Goal: Information Seeking & Learning: Learn about a topic

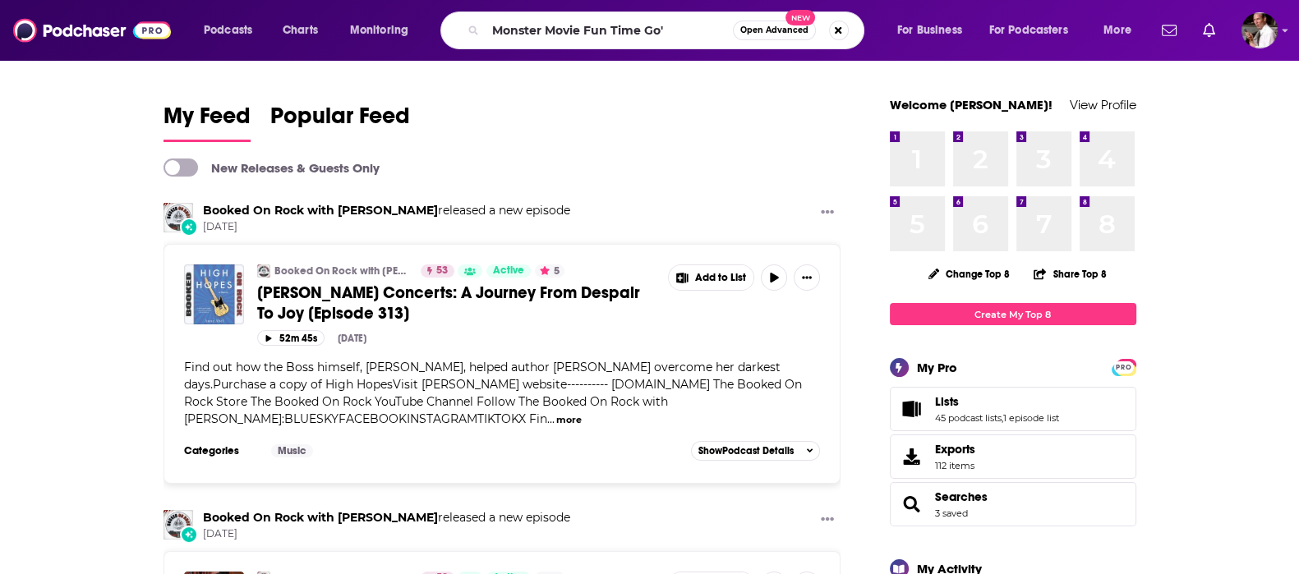
click at [495, 29] on input "Monster Movie Fun Time Go'" at bounding box center [609, 30] width 247 height 26
type input "'Monster Movie Fun Time Go'"
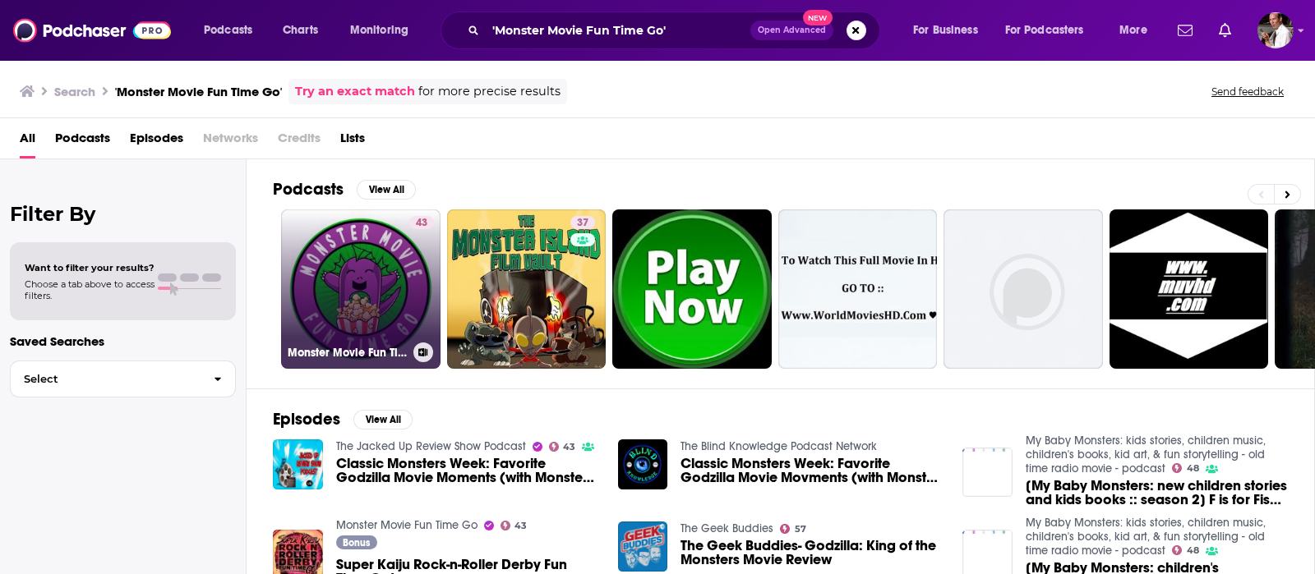
click at [378, 261] on link "43 Monster Movie Fun Time Go" at bounding box center [360, 289] width 159 height 159
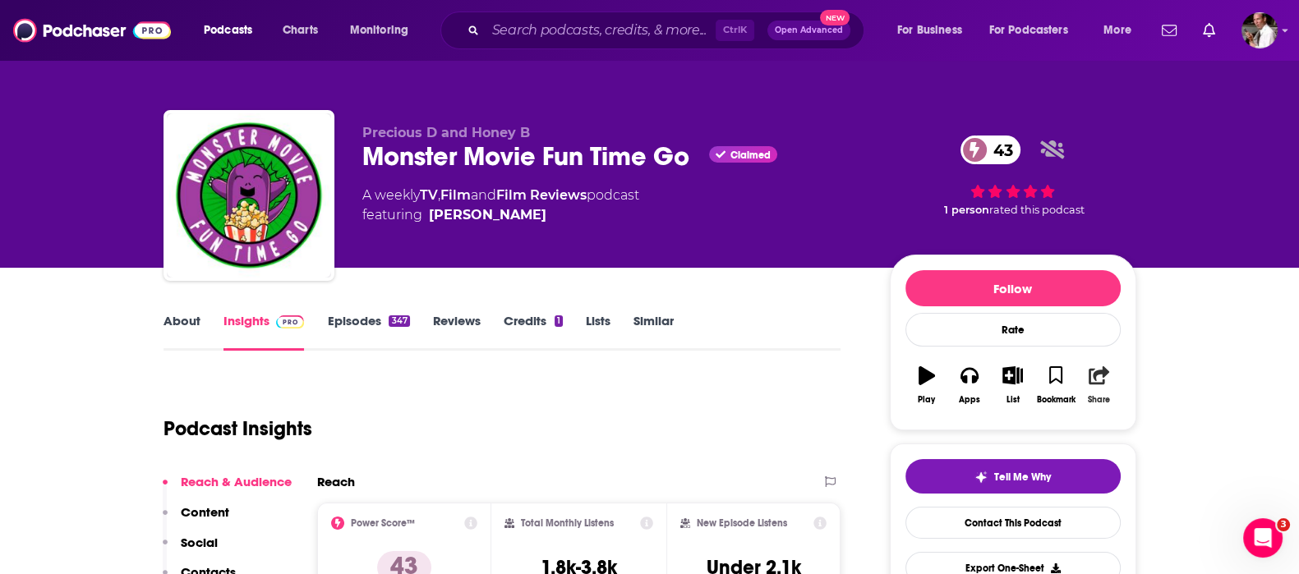
click at [1095, 380] on icon "button" at bounding box center [1099, 376] width 21 height 18
click at [1240, 468] on div "Show Share dropdown" at bounding box center [1240, 459] width 33 height 33
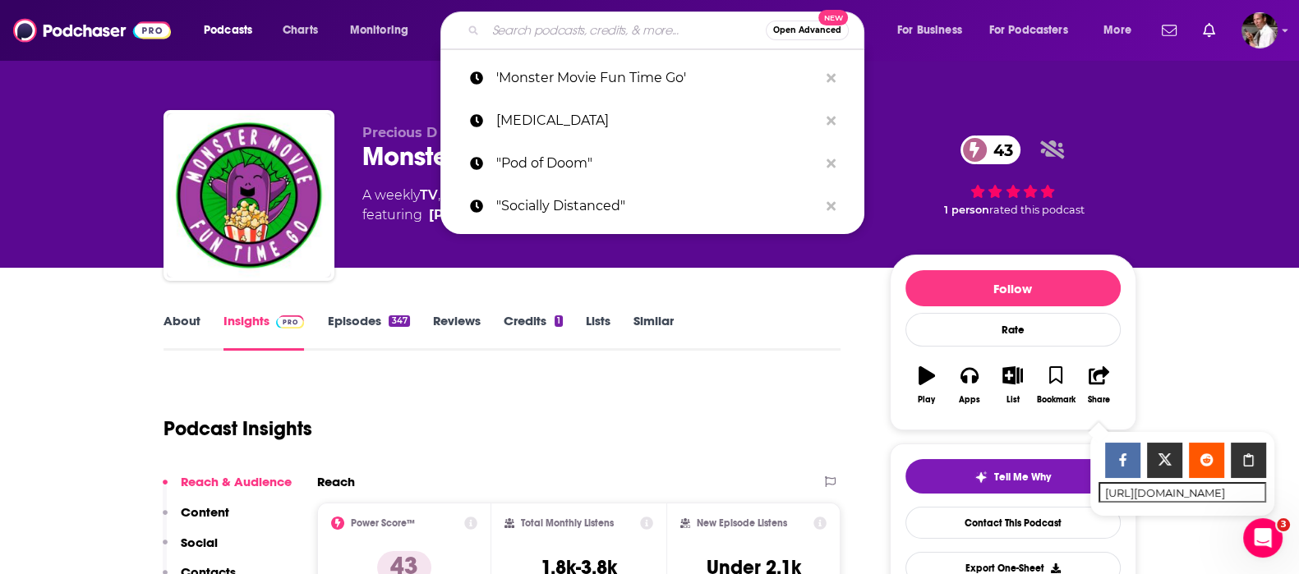
click at [501, 21] on input "Search podcasts, credits, & more..." at bounding box center [626, 30] width 280 height 26
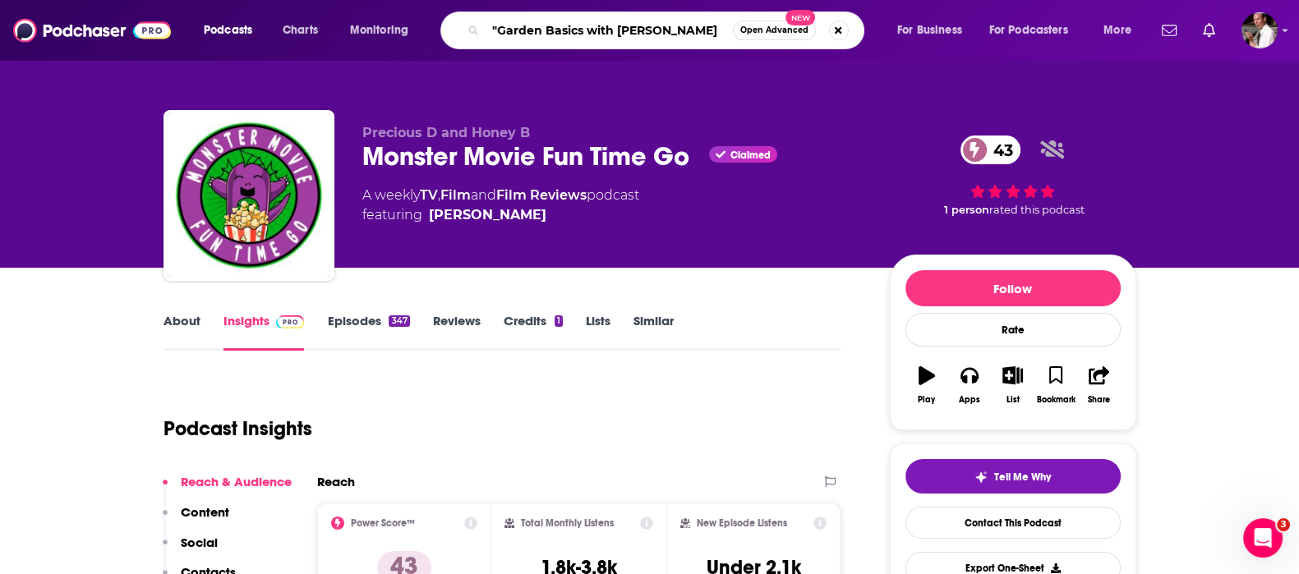
type input ""Garden Basics with [PERSON_NAME]""
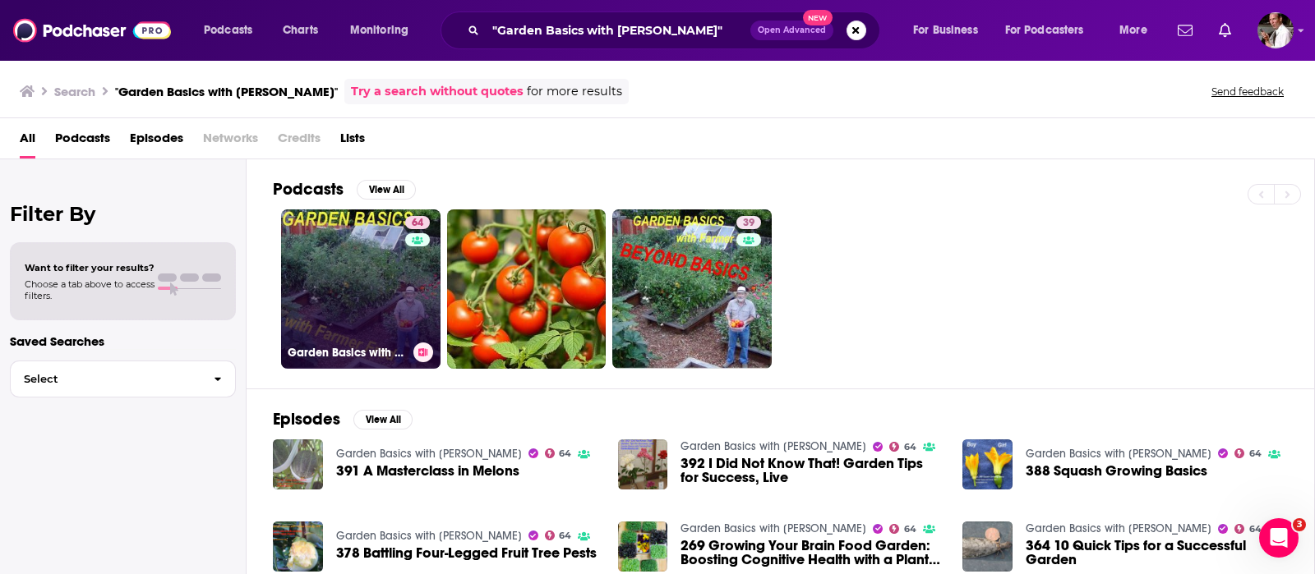
click at [336, 312] on link "64 Garden Basics with [PERSON_NAME]" at bounding box center [360, 289] width 159 height 159
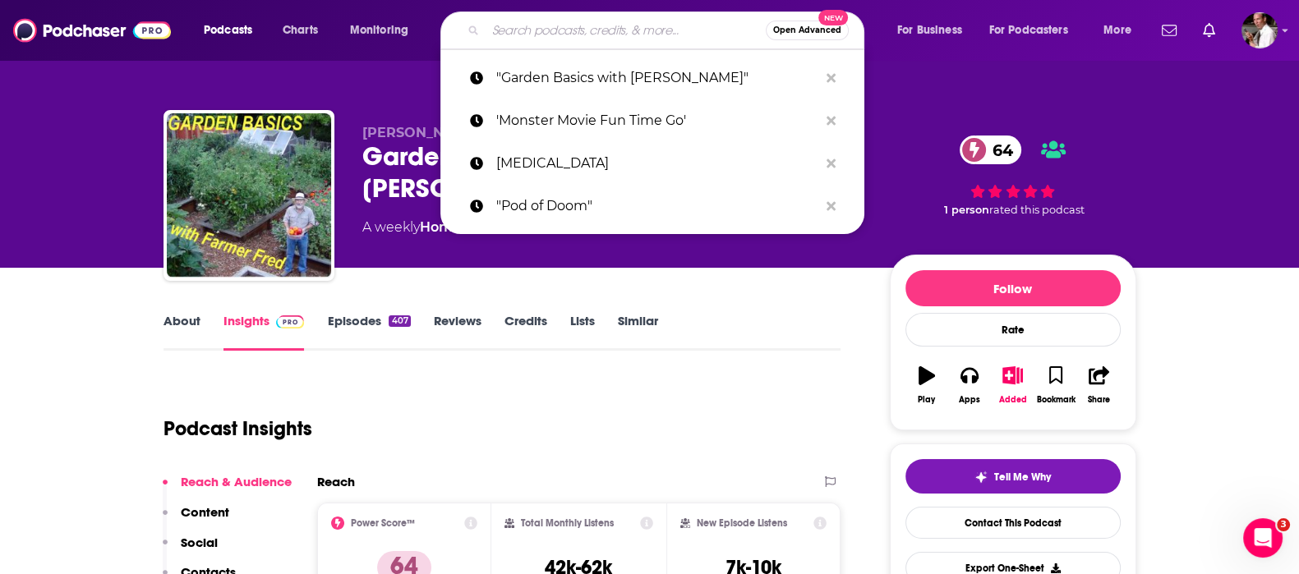
click at [530, 30] on input "Search podcasts, credits, & more..." at bounding box center [626, 30] width 280 height 26
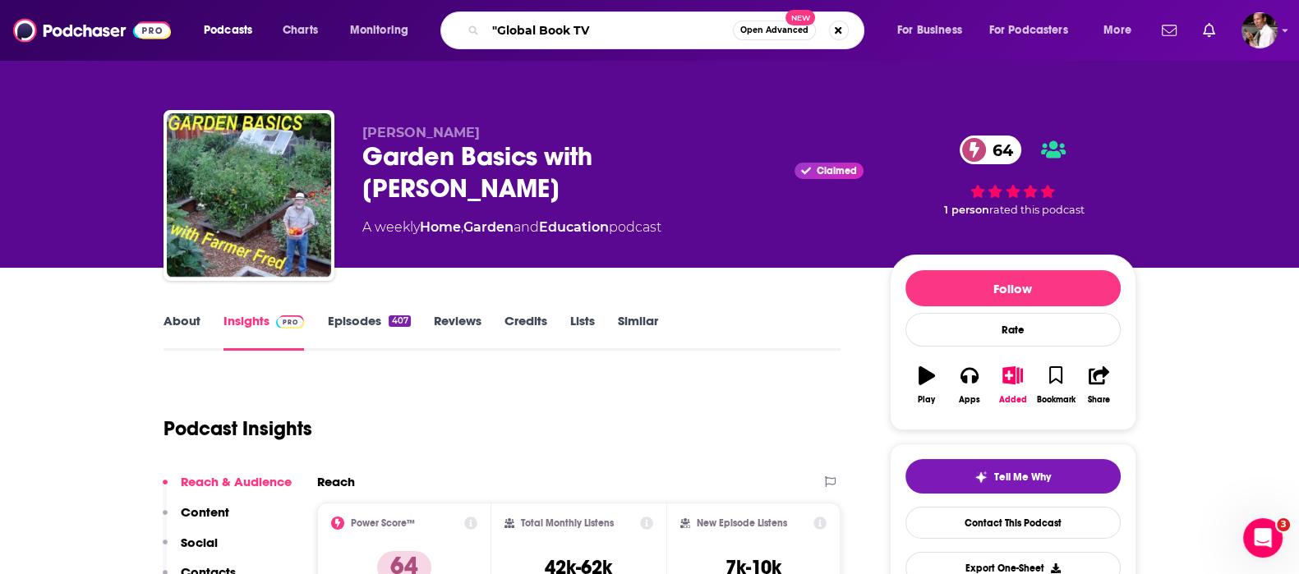
type input ""Global Book TV""
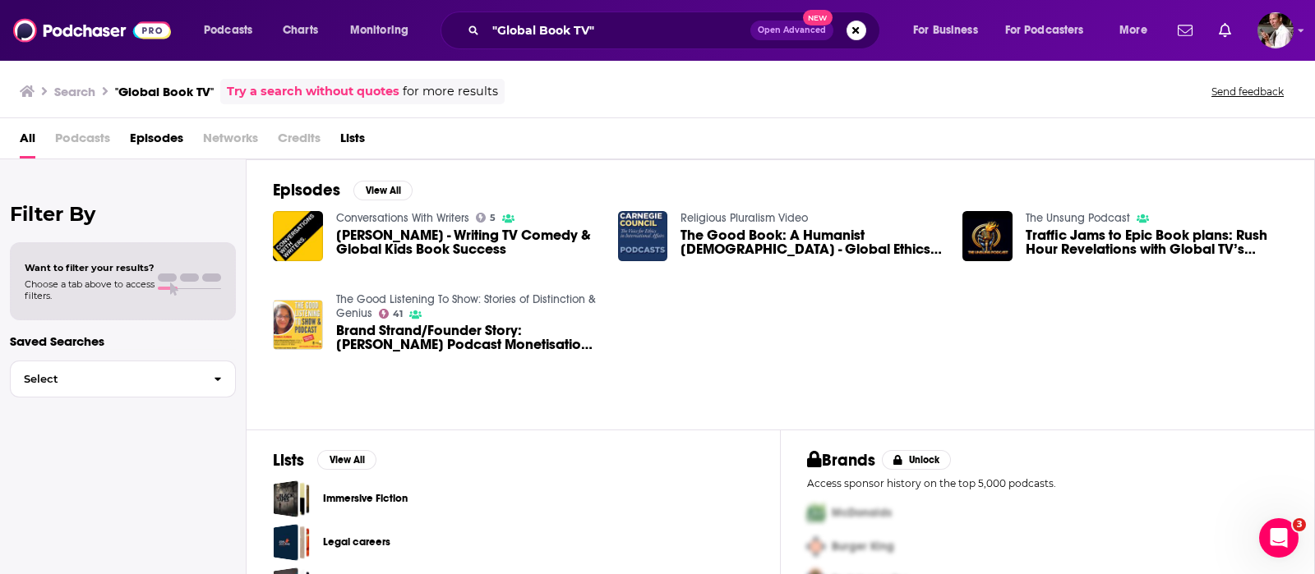
click at [1069, 216] on link "The Unsung Podcast" at bounding box center [1078, 218] width 104 height 14
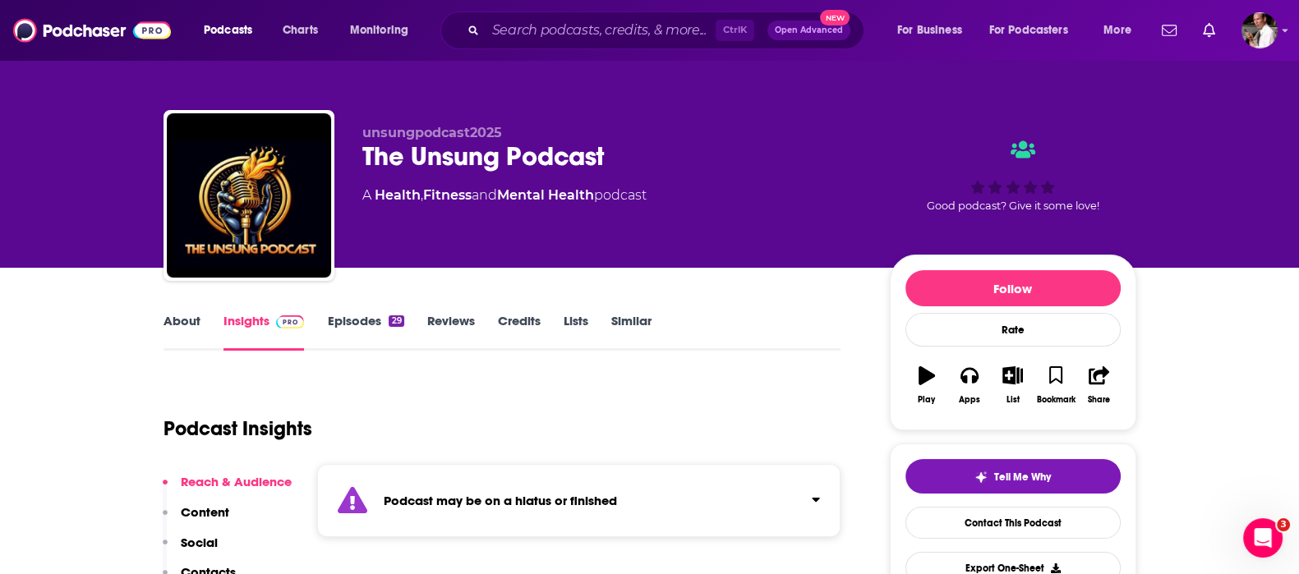
scroll to position [136, 0]
